Goal: Transaction & Acquisition: Purchase product/service

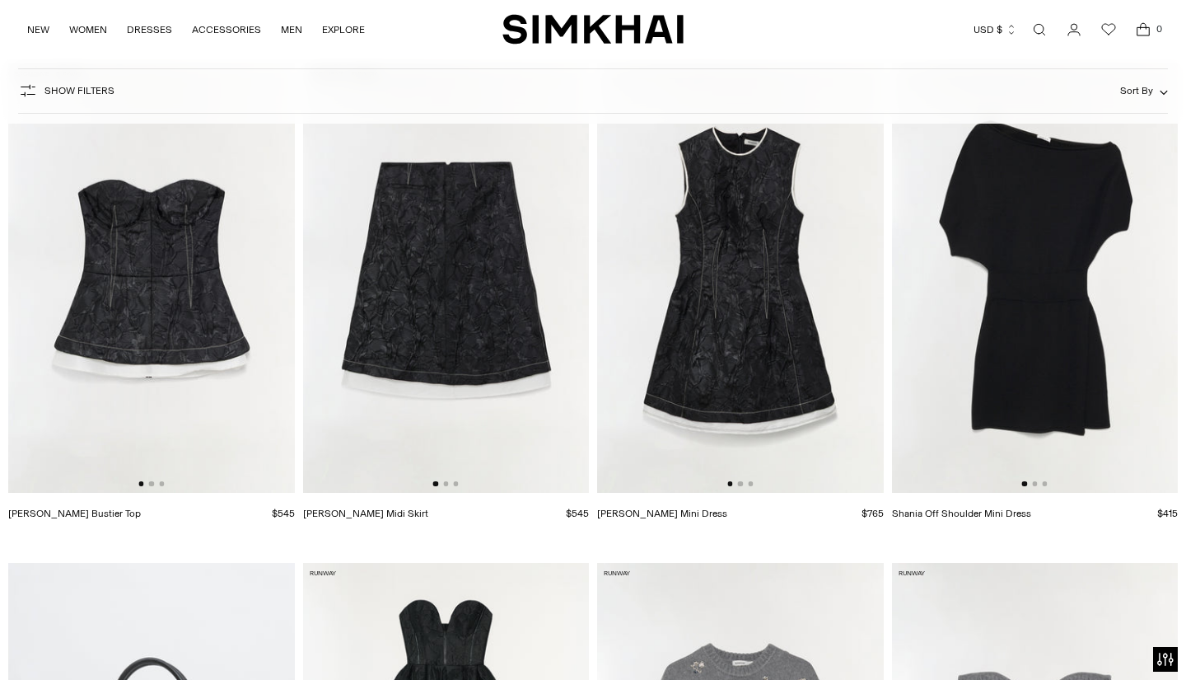
scroll to position [0, 1]
click at [739, 311] on img at bounding box center [739, 277] width 287 height 429
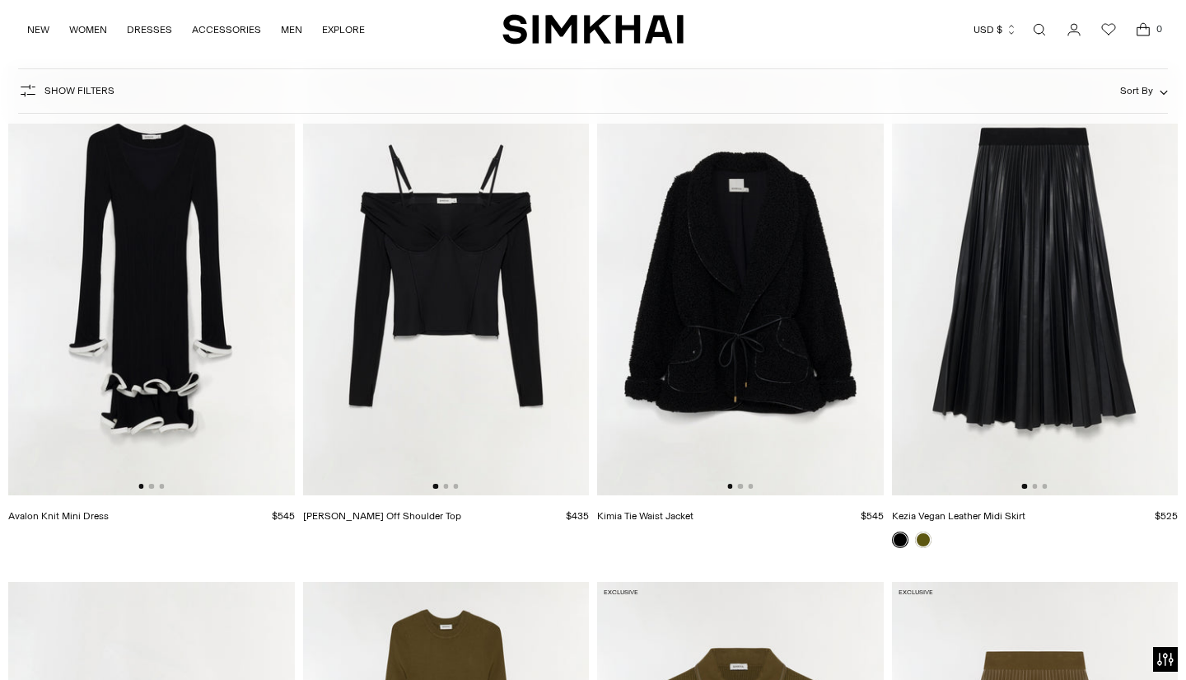
scroll to position [14593, 0]
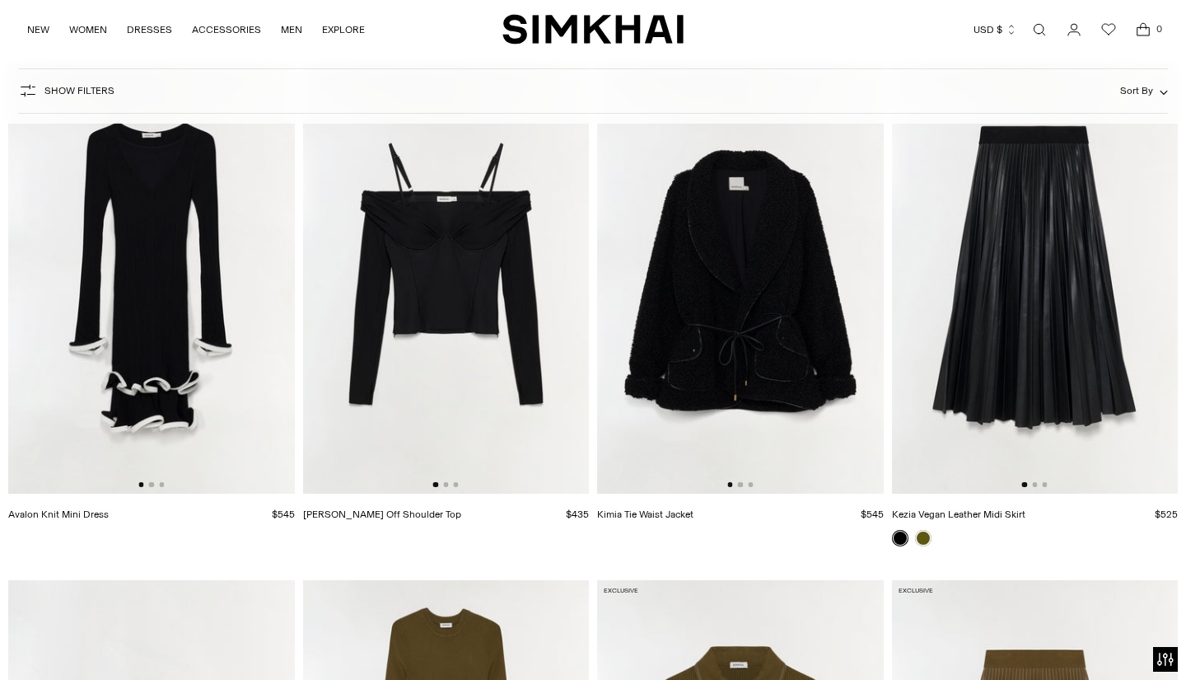
click at [180, 371] on img at bounding box center [151, 278] width 287 height 429
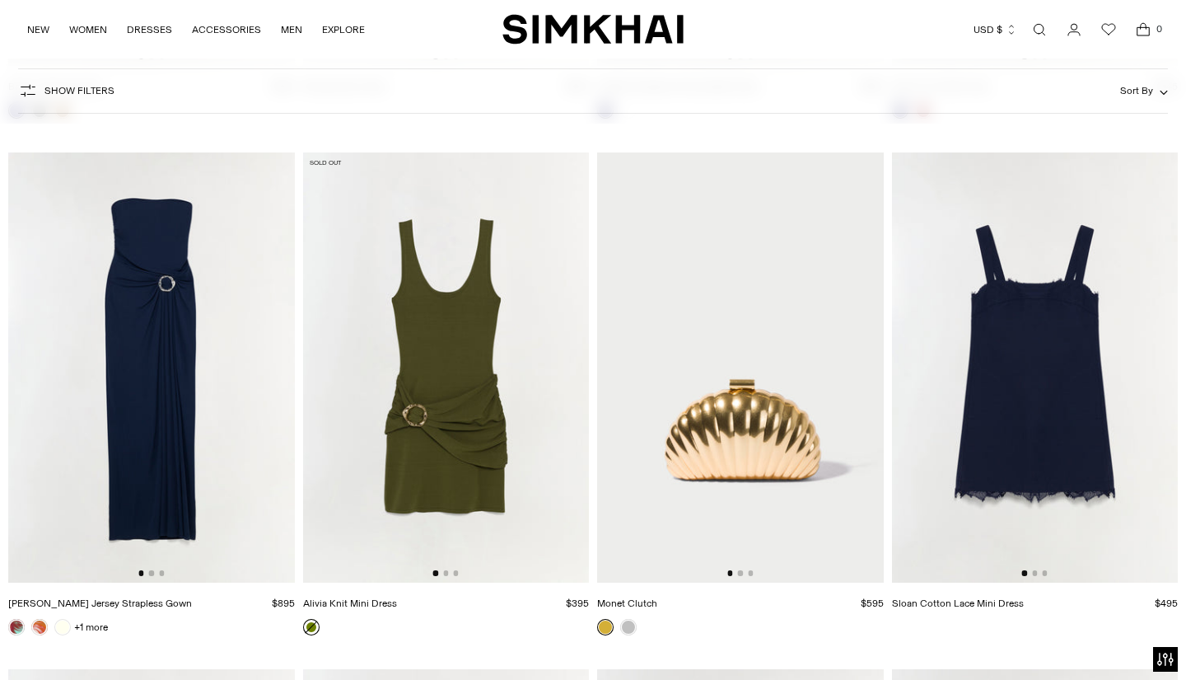
scroll to position [25856, 0]
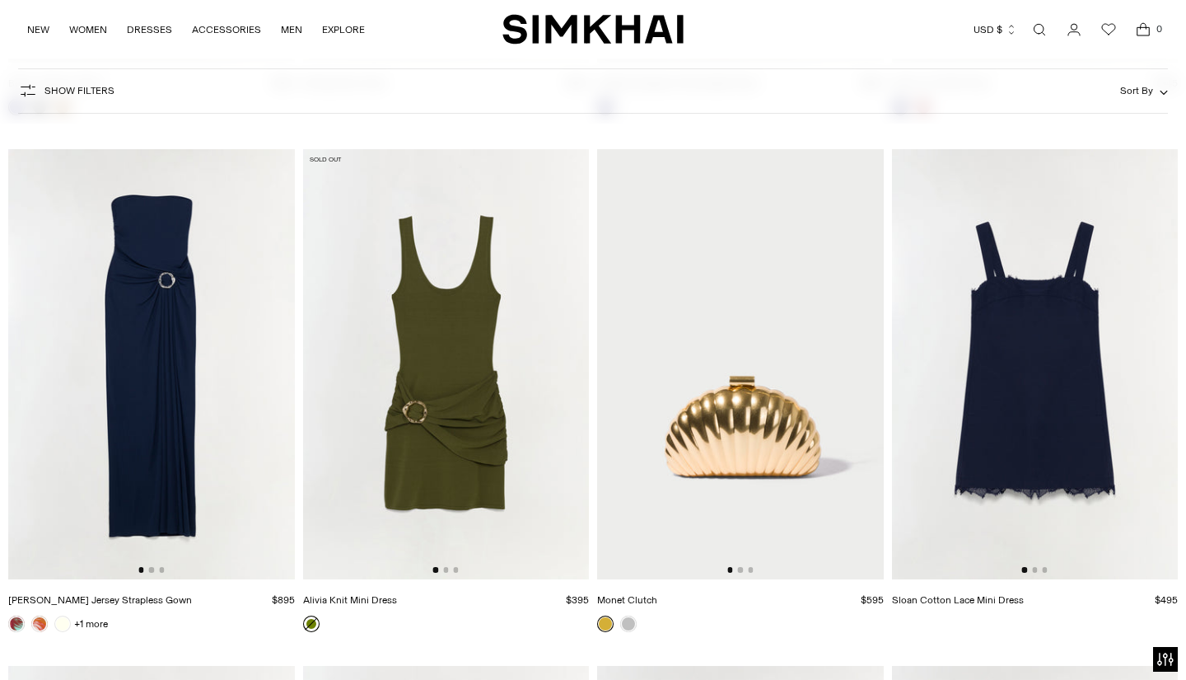
click at [447, 488] on img at bounding box center [446, 363] width 287 height 429
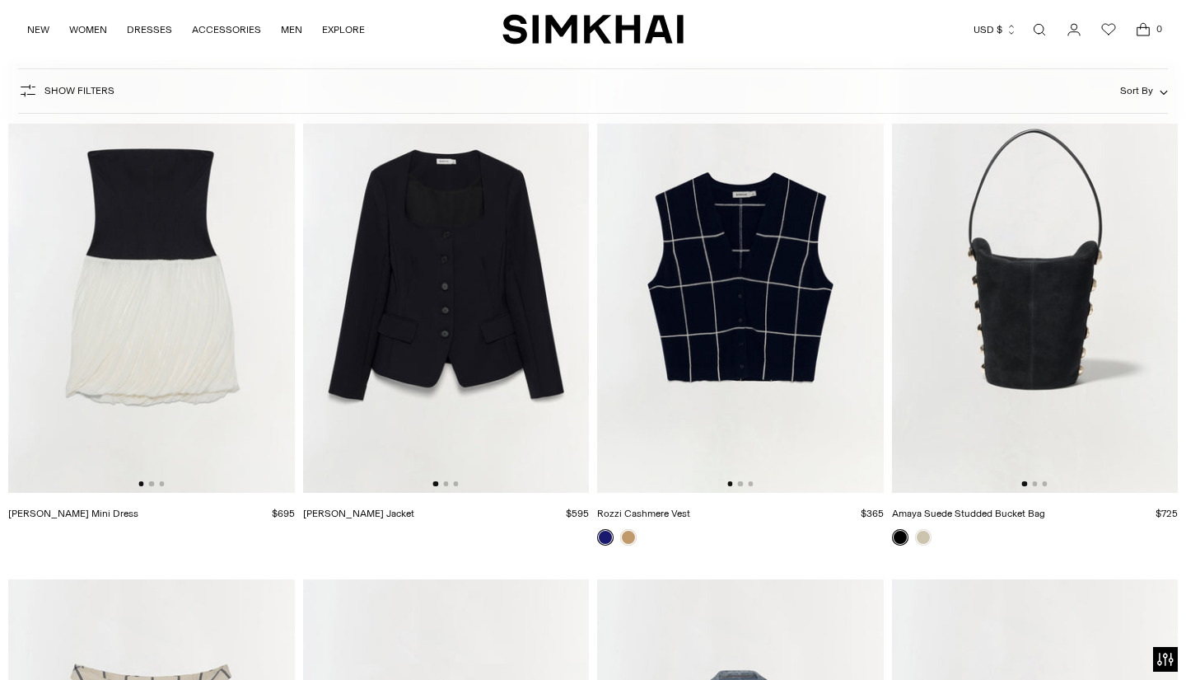
scroll to position [27502, 0]
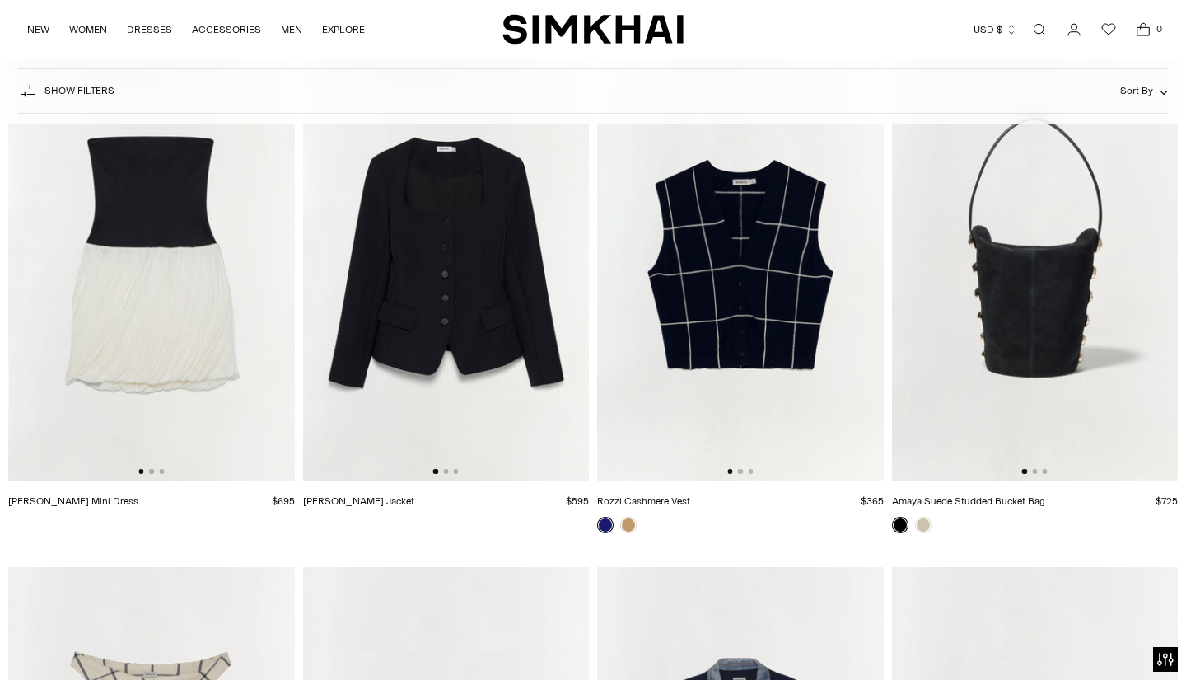
click at [822, 334] on img at bounding box center [1035, 265] width 287 height 429
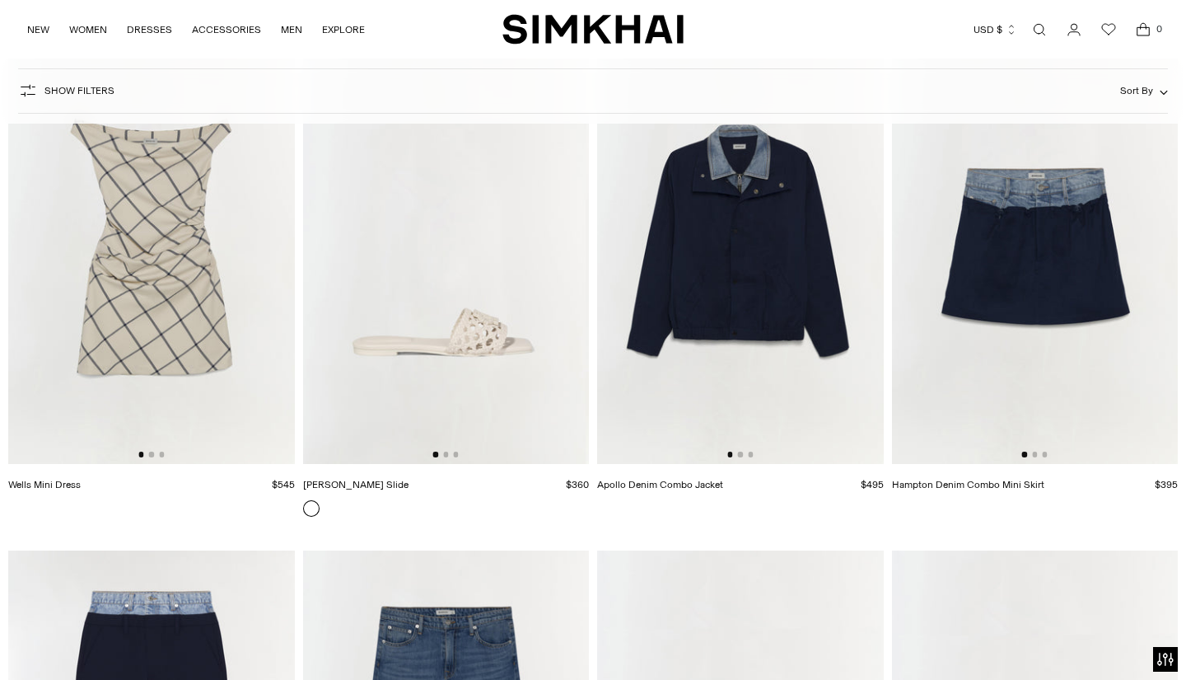
scroll to position [28036, 0]
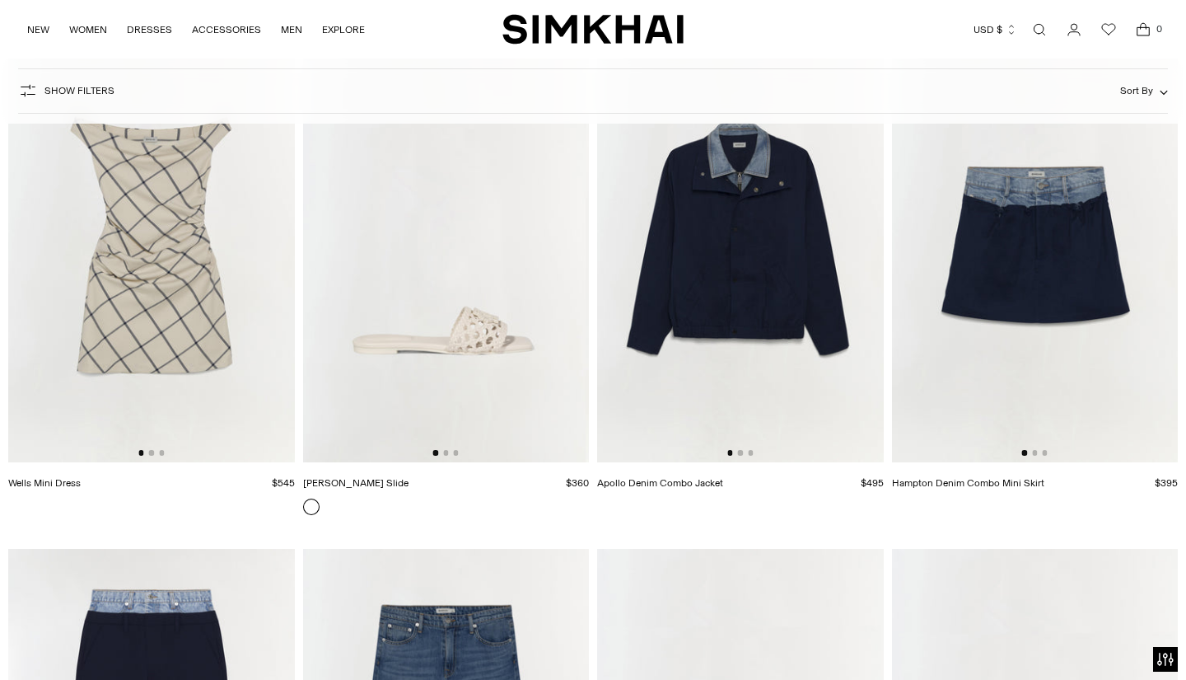
click at [822, 307] on img at bounding box center [1035, 246] width 287 height 429
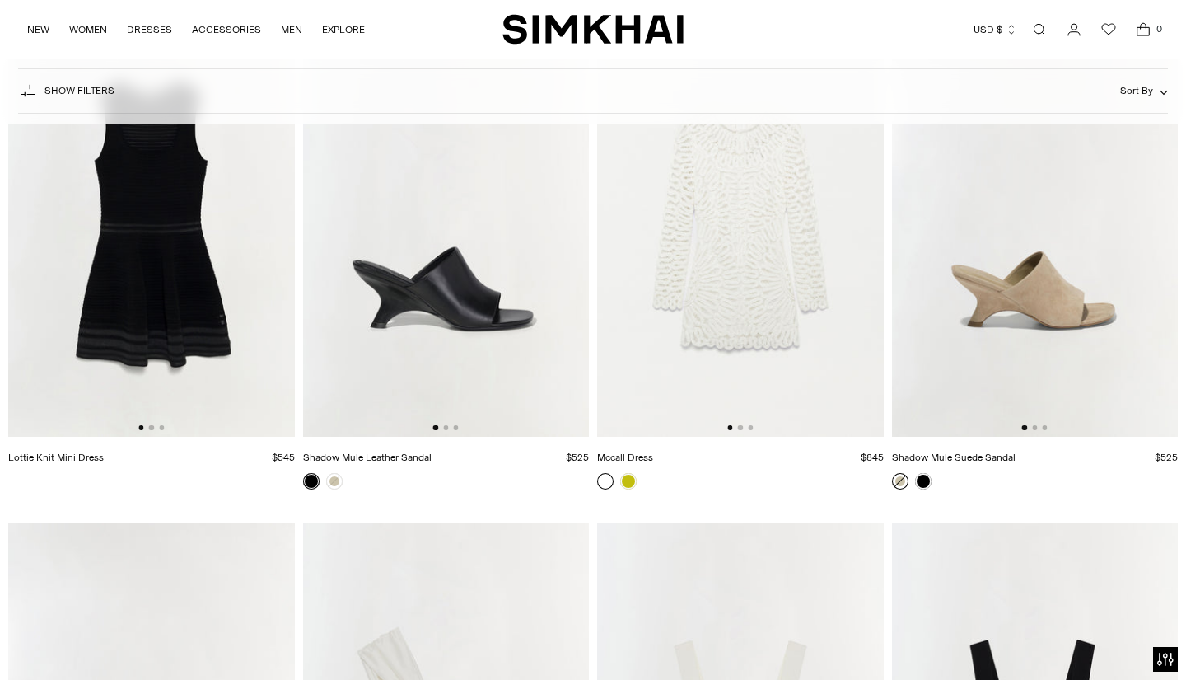
scroll to position [39417, 0]
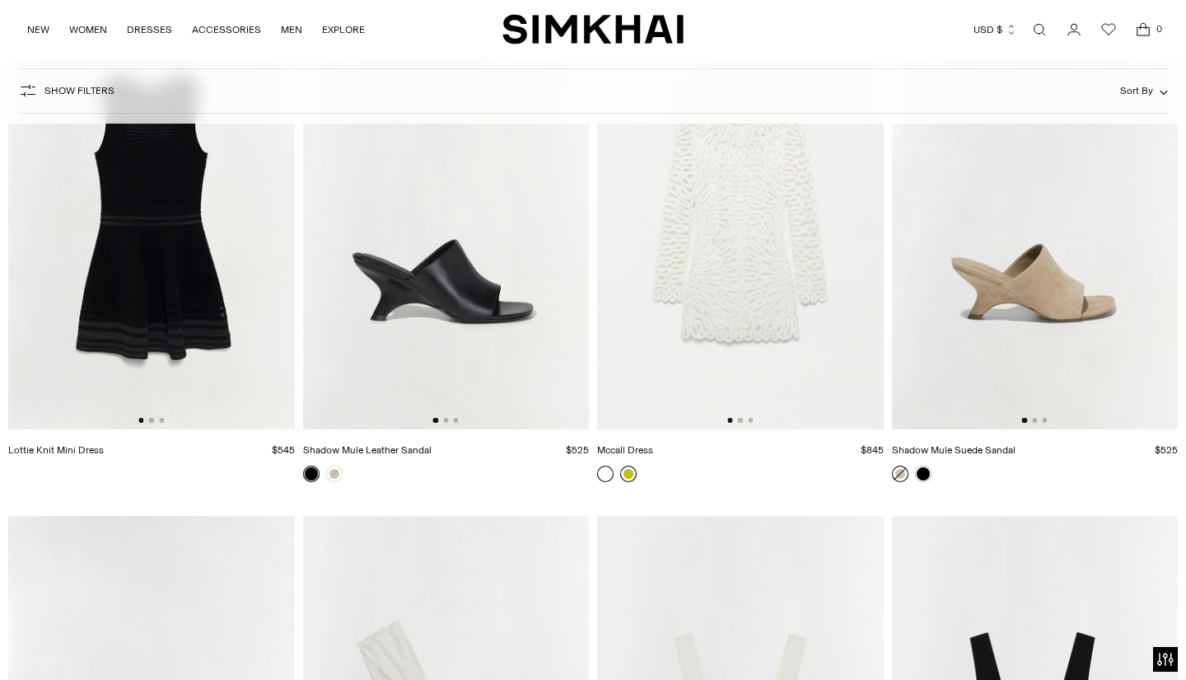
click at [630, 468] on link at bounding box center [628, 473] width 16 height 16
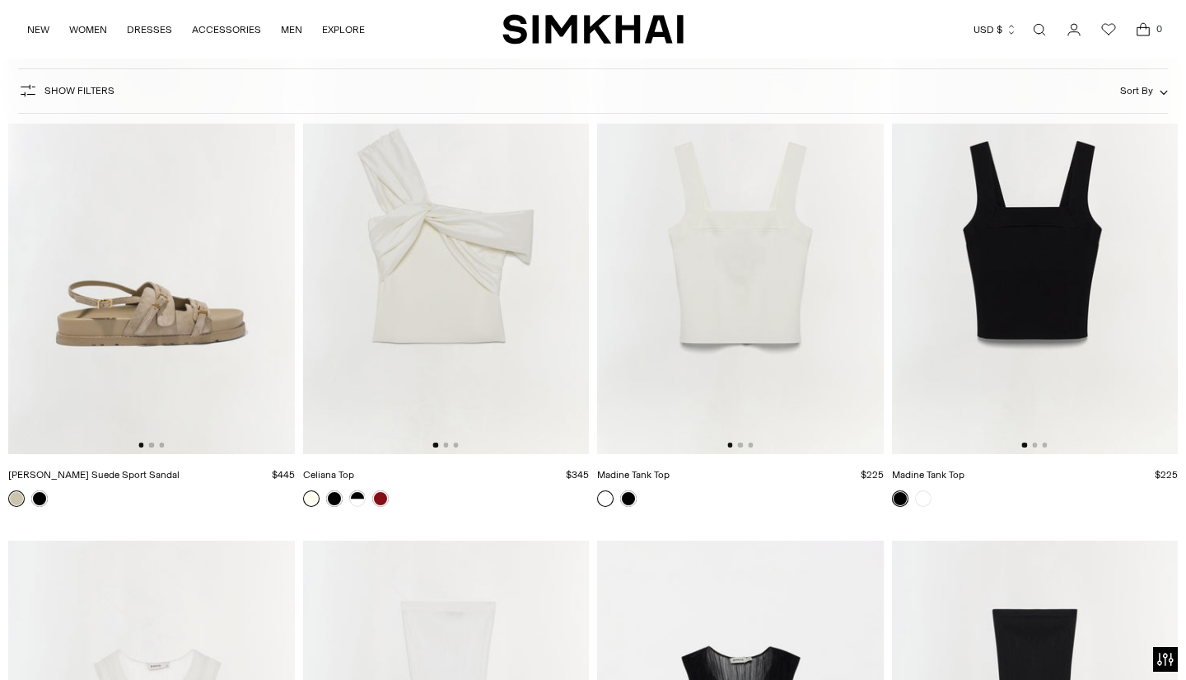
scroll to position [39940, 0]
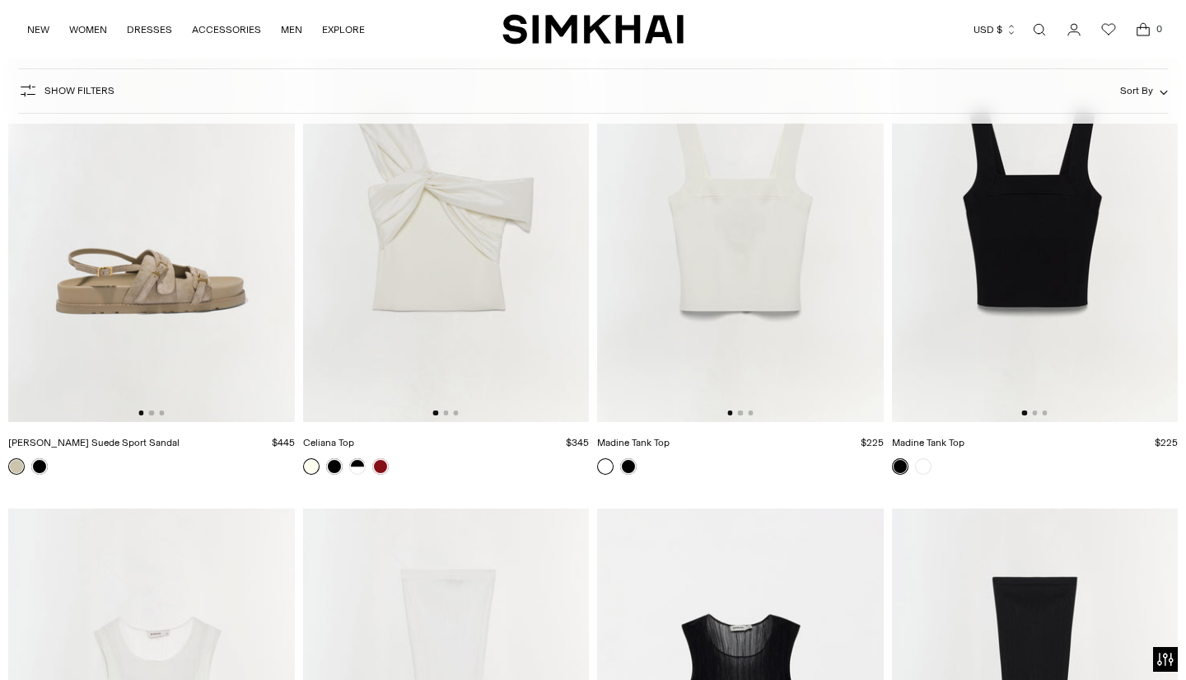
click at [185, 305] on img at bounding box center [151, 207] width 287 height 429
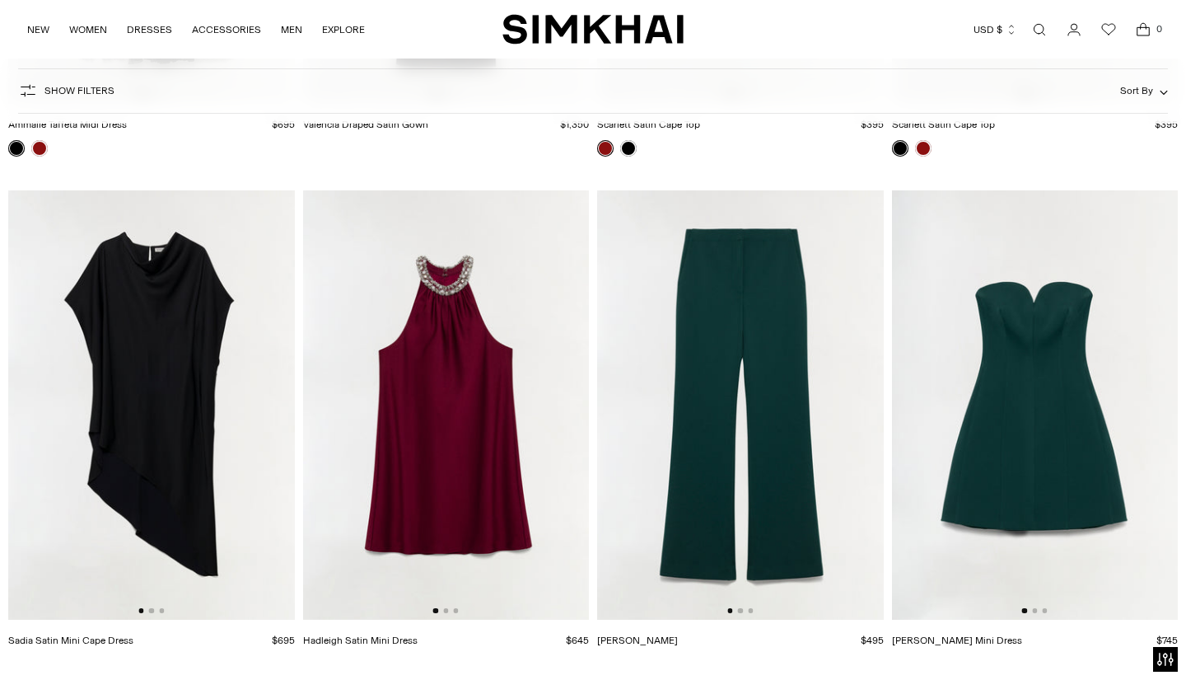
scroll to position [43371, 0]
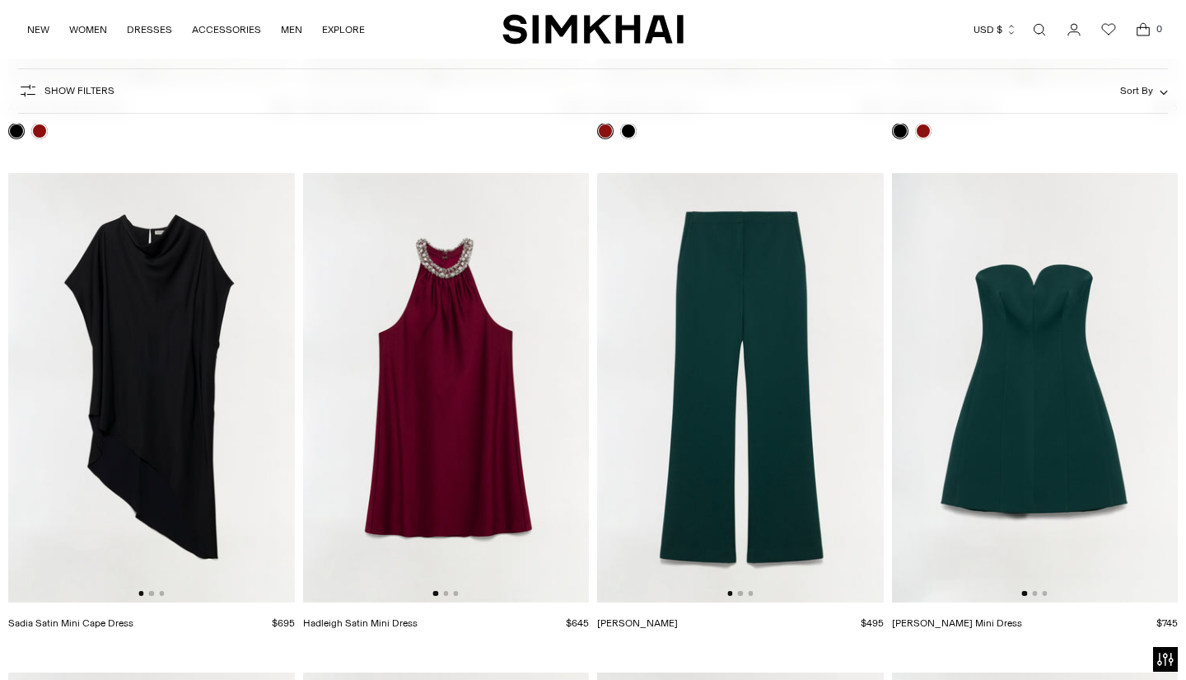
click at [466, 484] on img at bounding box center [446, 387] width 287 height 429
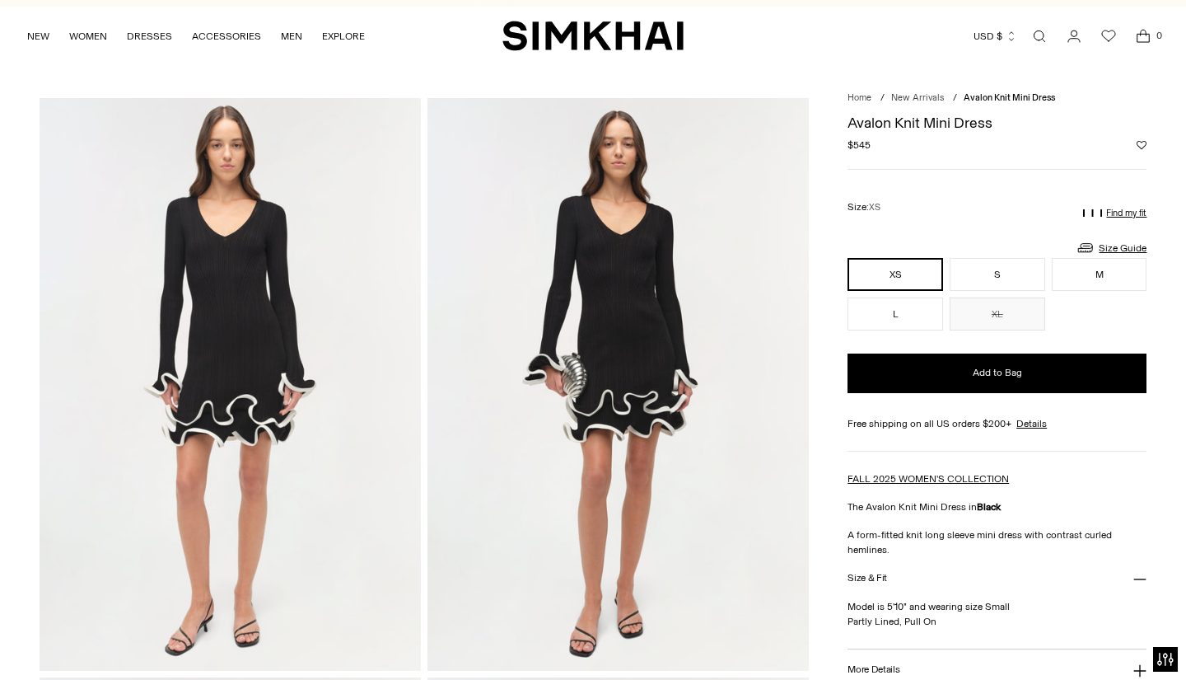
scroll to position [24, 0]
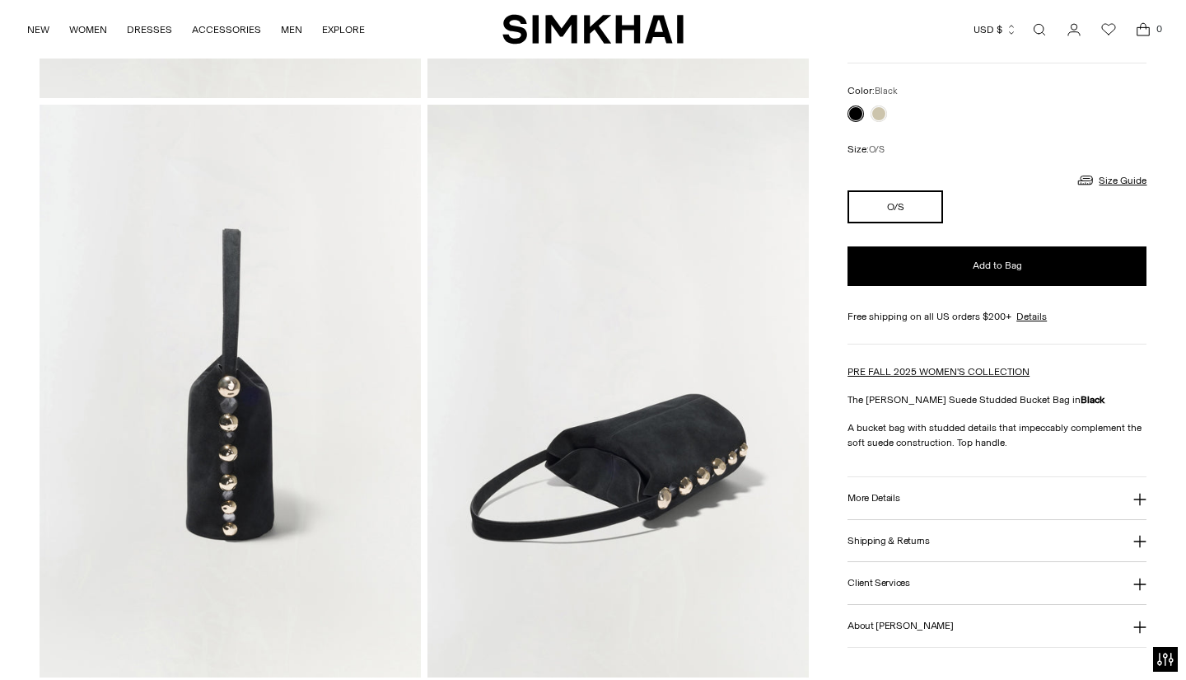
scroll to position [600, 0]
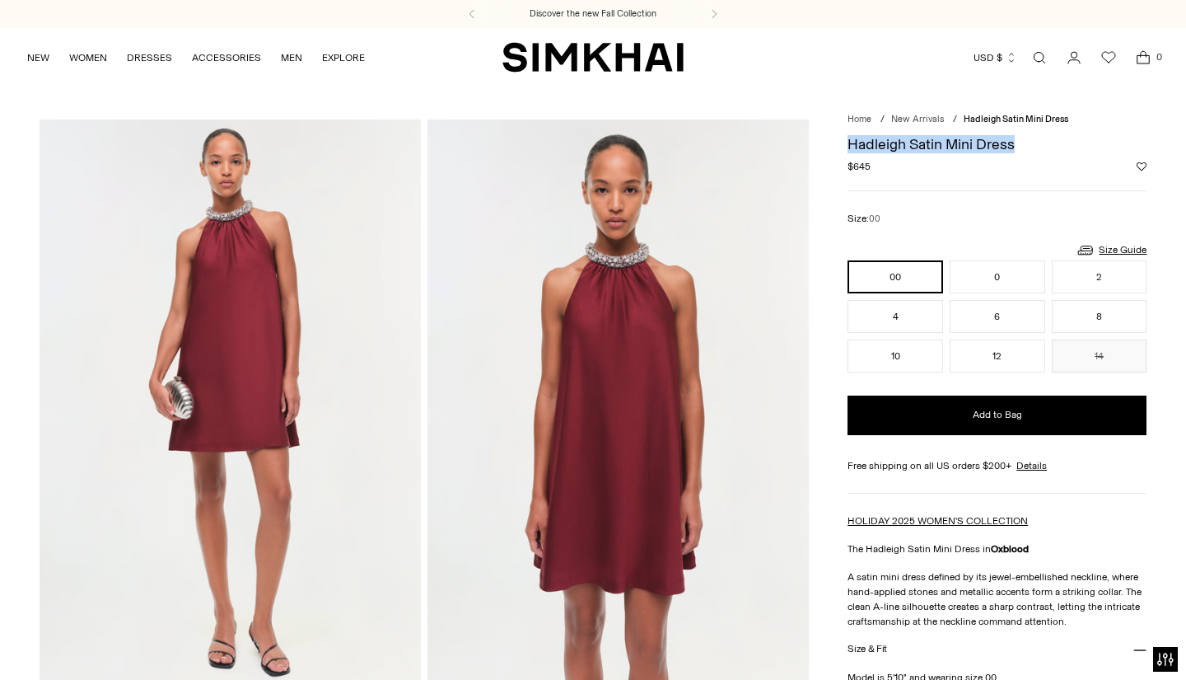
drag, startPoint x: 848, startPoint y: 143, endPoint x: 1025, endPoint y: 137, distance: 177.2
click at [1026, 138] on h1 "Hadleigh Satin Mini Dress" at bounding box center [997, 144] width 299 height 15
copy h1 "Hadleigh Satin Mini Dress"
